Goal: Find specific page/section: Find specific page/section

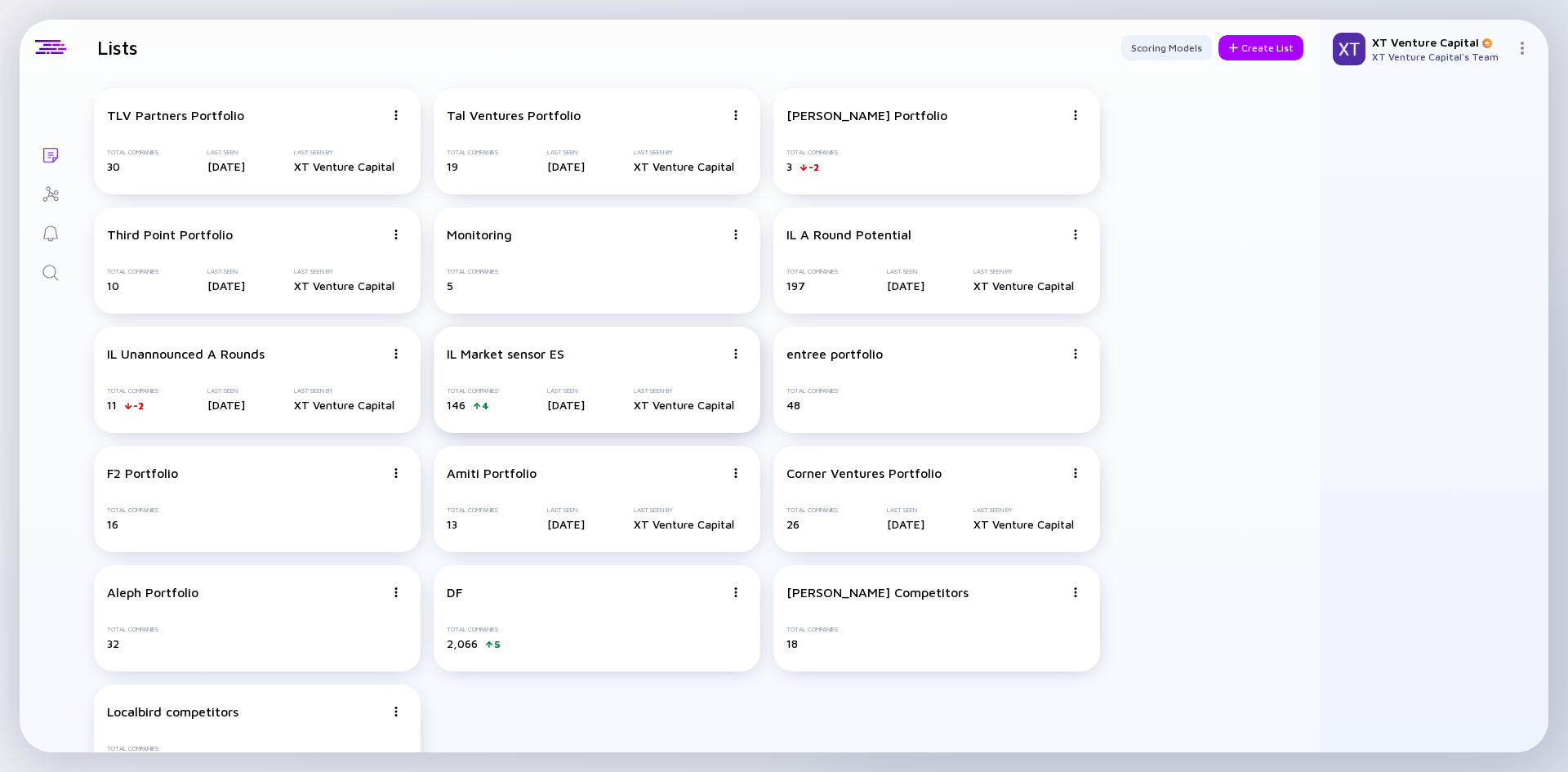
click at [569, 373] on div "IL Market sensor ES Total Companies 146 4 Last Seen [DATE] Last Seen By XT Vent…" at bounding box center [597, 380] width 327 height 106
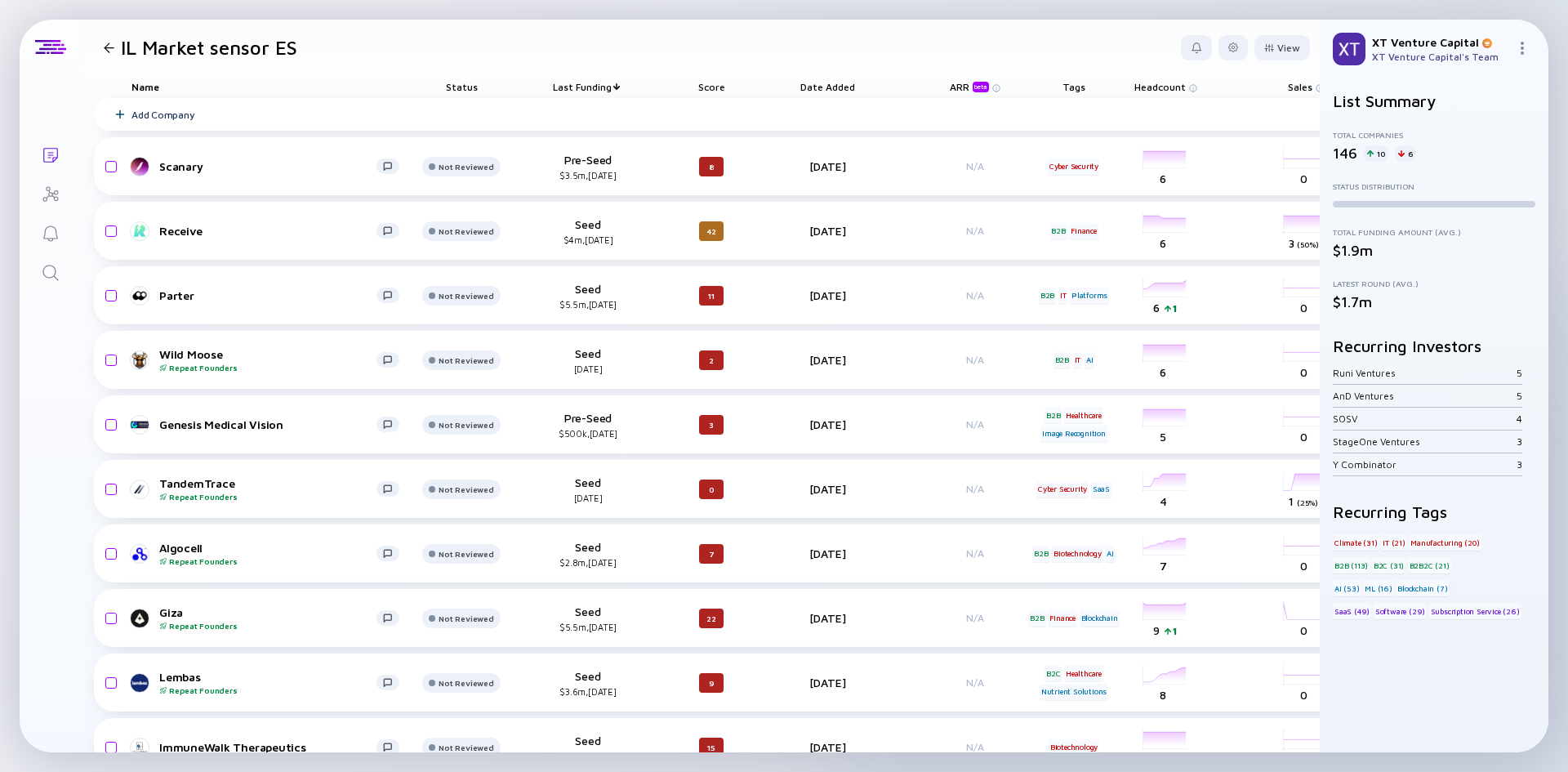
click at [1379, 152] on div "10" at bounding box center [1376, 153] width 24 height 16
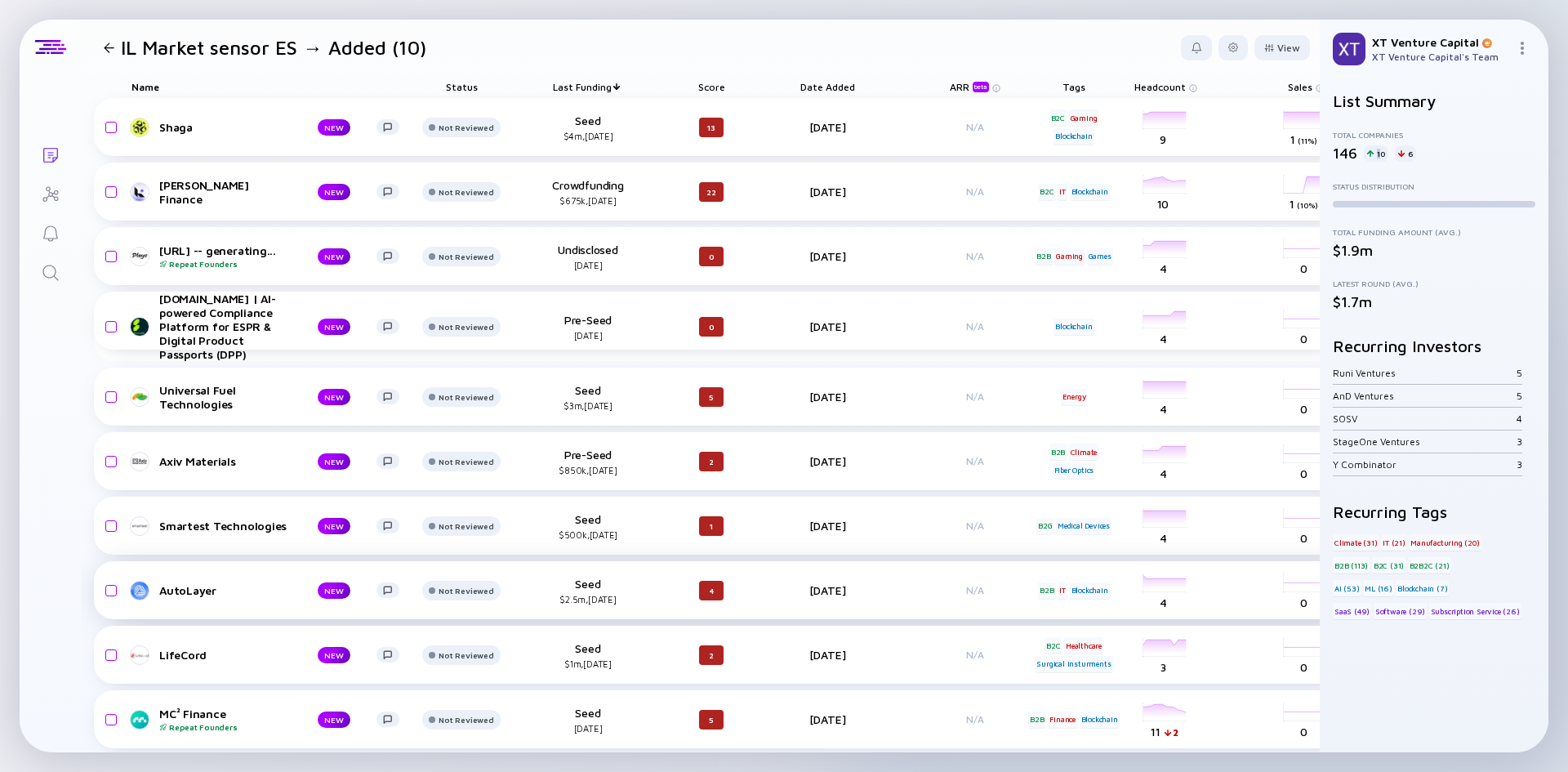
scroll to position [3, 0]
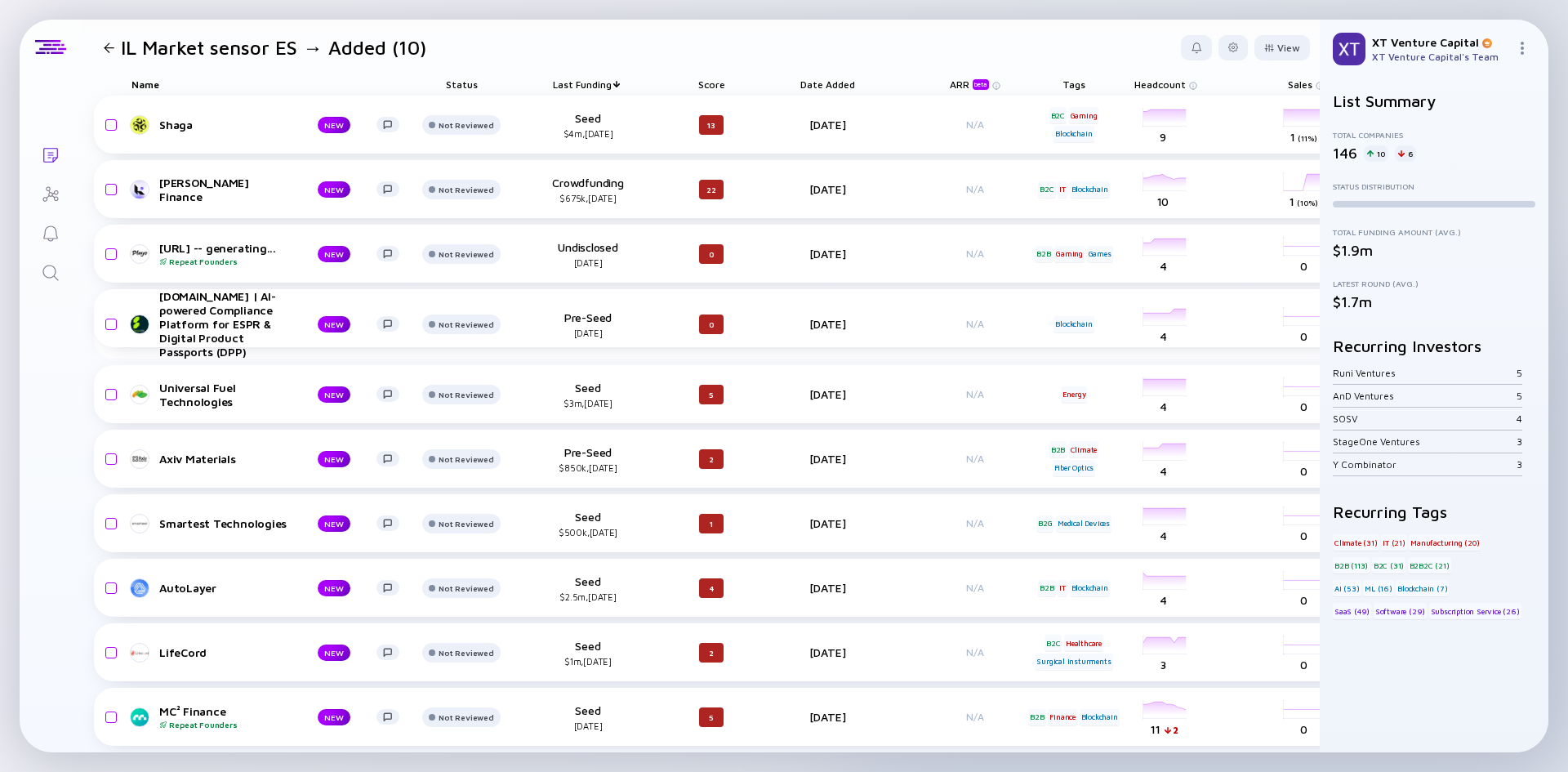
click at [105, 53] on div "IL Market sensor ES → Added (10)" at bounding box center [261, 47] width 329 height 23
click at [109, 47] on div at bounding box center [108, 47] width 10 height 10
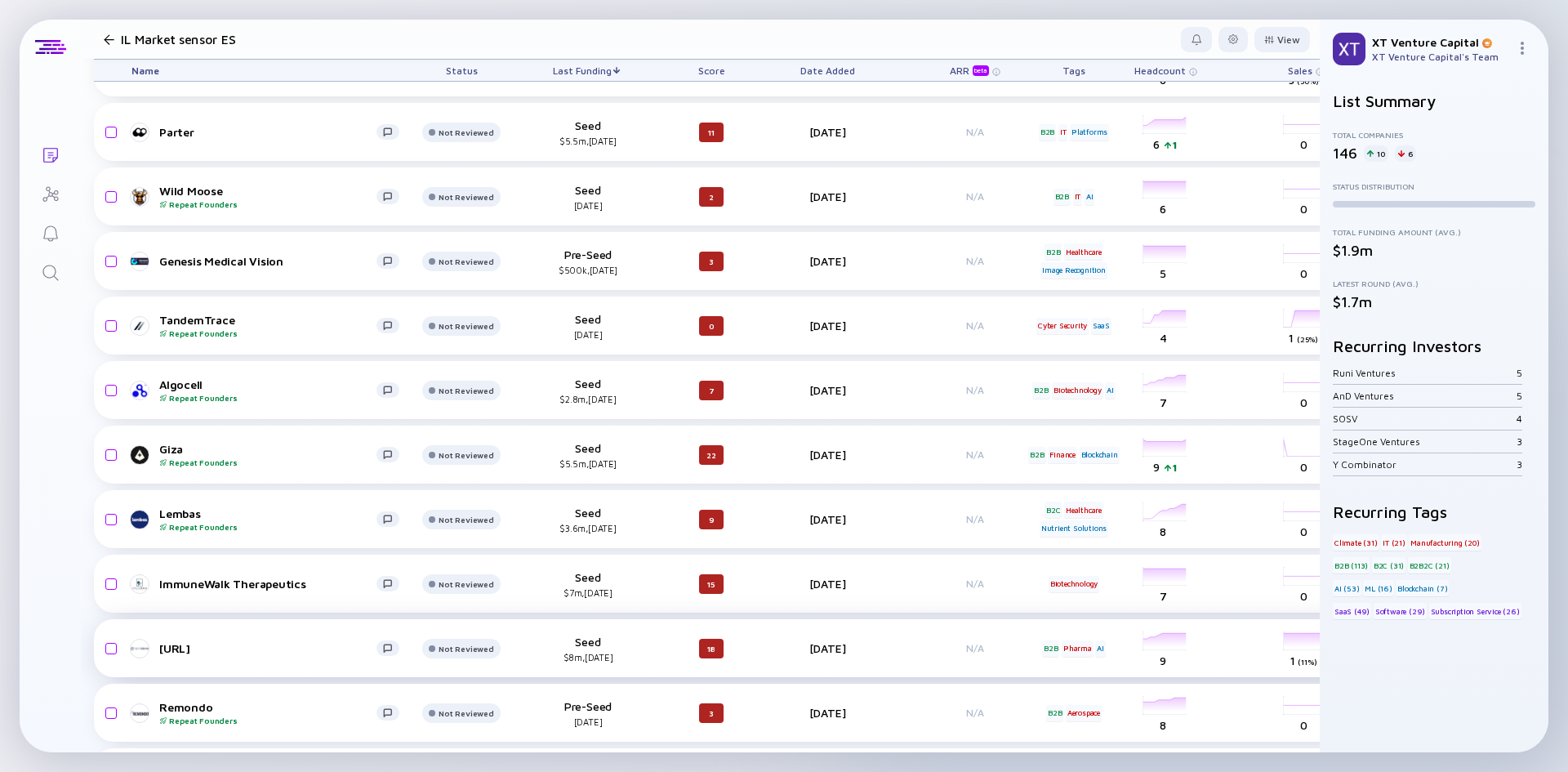
scroll to position [245, 0]
